Goal: Task Accomplishment & Management: Use online tool/utility

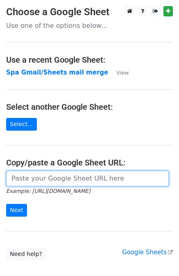
click at [34, 178] on input "url" at bounding box center [87, 179] width 163 height 16
paste input "[URL][DOMAIN_NAME]"
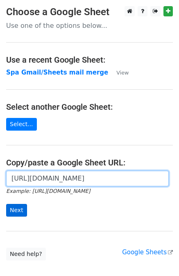
type input "https://docs.google.com/spreadsheets/d/12SgJE2jKZEKWpXJfKh3gZxr3i7rJy1mBpCsRnPz…"
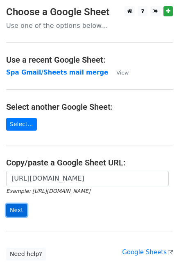
scroll to position [0, 0]
click at [15, 207] on input "Next" at bounding box center [16, 210] width 21 height 13
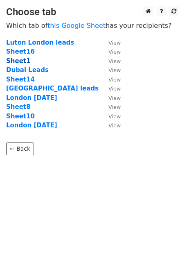
click at [25, 61] on strong "Sheet1" at bounding box center [18, 60] width 24 height 7
click at [18, 61] on strong "Sheet1" at bounding box center [18, 60] width 24 height 7
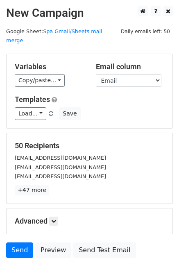
click at [153, 32] on span "Daily emails left: 50" at bounding box center [145, 31] width 55 height 9
click at [38, 107] on link "Load..." at bounding box center [31, 113] width 32 height 13
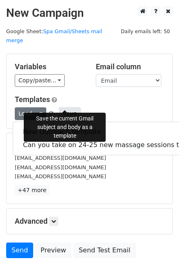
click at [61, 107] on button "Save" at bounding box center [69, 113] width 21 height 13
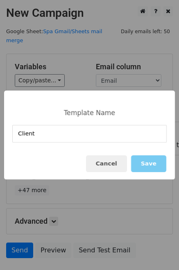
type input "Client"
click at [156, 165] on button "Save" at bounding box center [148, 163] width 35 height 17
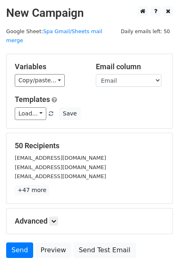
click at [77, 76] on body "New Campaign Daily emails left: 50 Google Sheet: Spa Gmail/Sheets mail merge Va…" at bounding box center [89, 150] width 179 height 289
click at [30, 107] on link "Load..." at bounding box center [31, 113] width 32 height 13
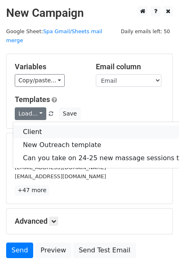
click at [34, 125] on link "Client" at bounding box center [119, 131] width 212 height 13
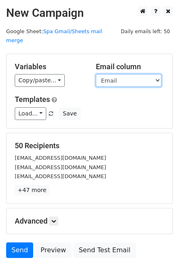
click at [110, 75] on select "Name Last name Email Description Discount code Discount amount Email Sent" at bounding box center [129, 80] width 66 height 13
click at [96, 74] on select "Name Last name Email Description Discount code Discount amount Email Sent" at bounding box center [129, 80] width 66 height 13
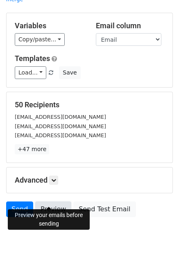
click at [44, 202] on link "Preview" at bounding box center [53, 210] width 36 height 16
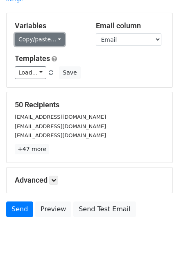
click at [52, 33] on link "Copy/paste..." at bounding box center [40, 39] width 50 height 13
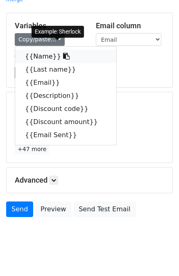
click at [48, 50] on link "{{Name}}" at bounding box center [65, 56] width 101 height 13
